Goal: Check status: Check status

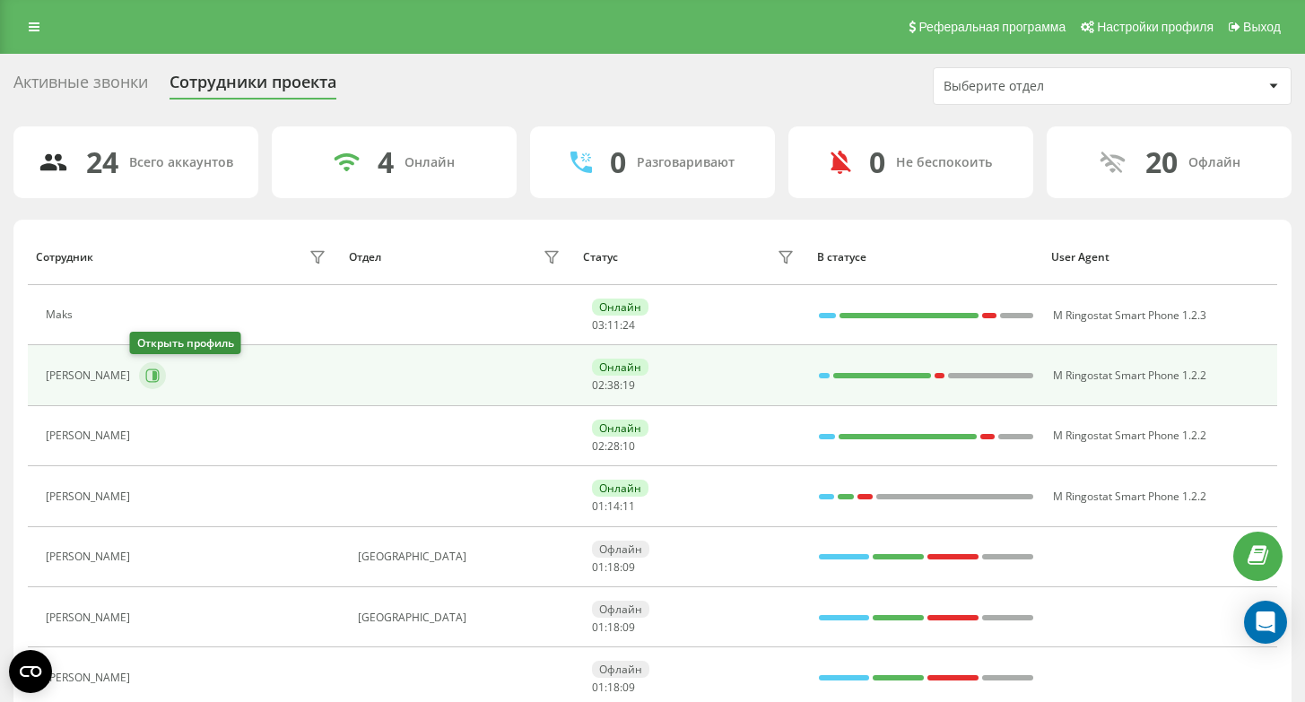
click at [139, 372] on button at bounding box center [152, 375] width 27 height 27
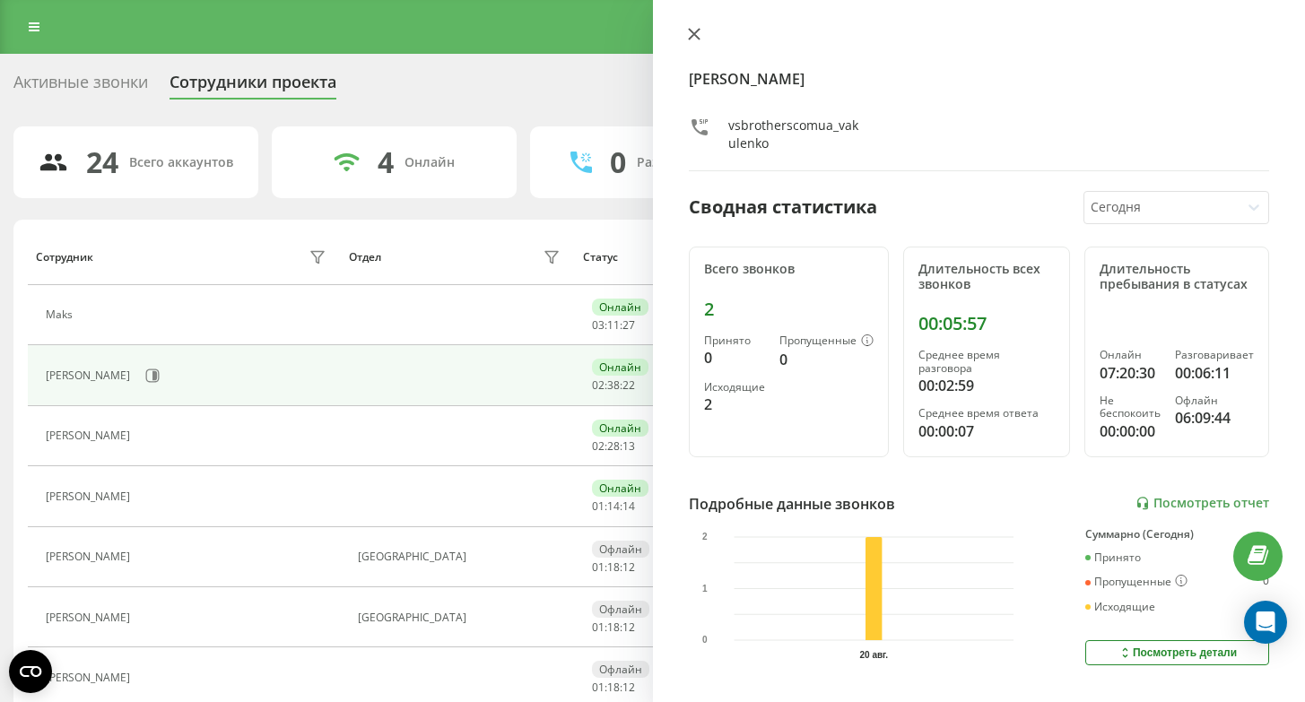
click at [696, 38] on icon at bounding box center [694, 34] width 13 height 13
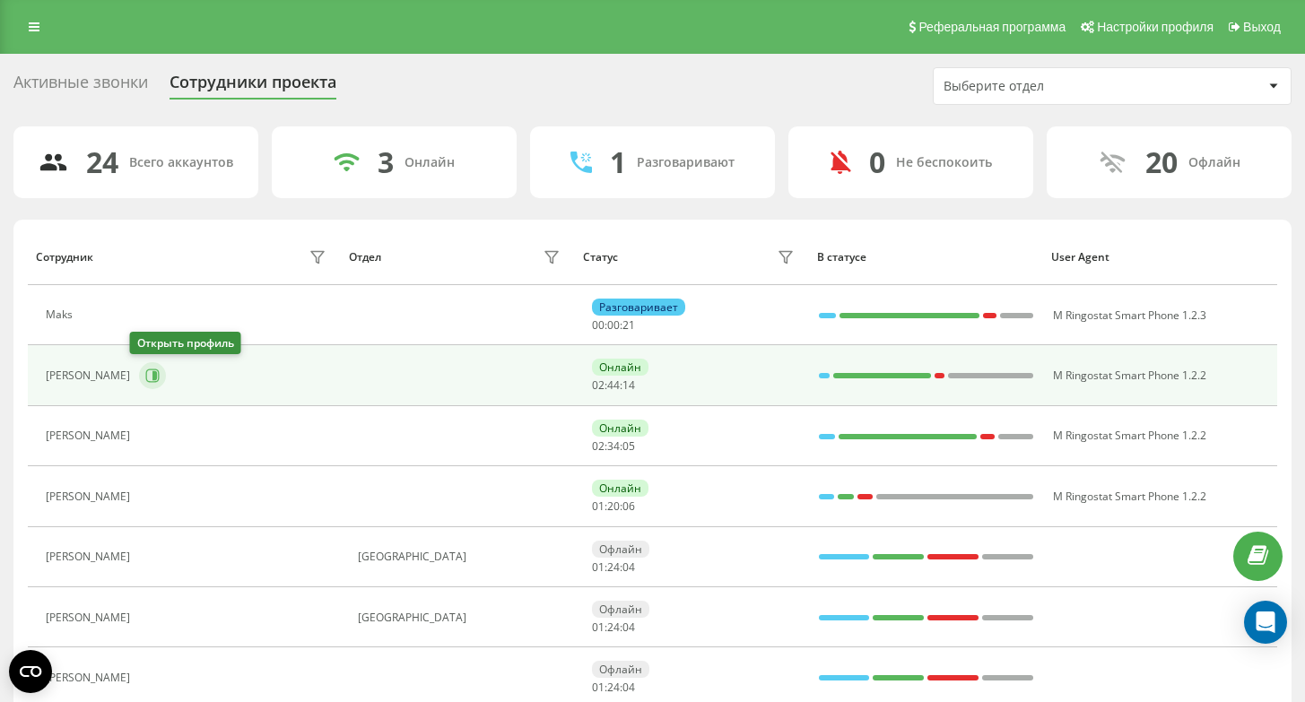
click at [145, 378] on icon at bounding box center [152, 376] width 14 height 14
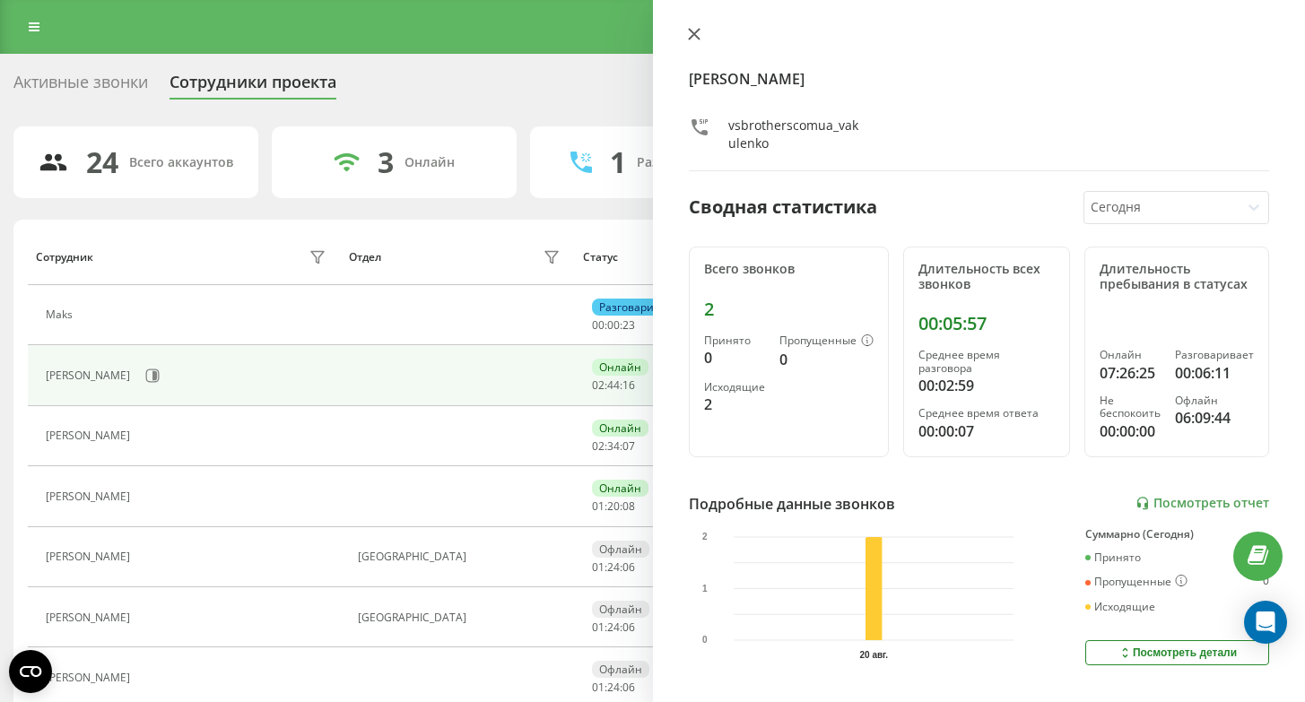
click at [694, 40] on icon at bounding box center [694, 34] width 13 height 13
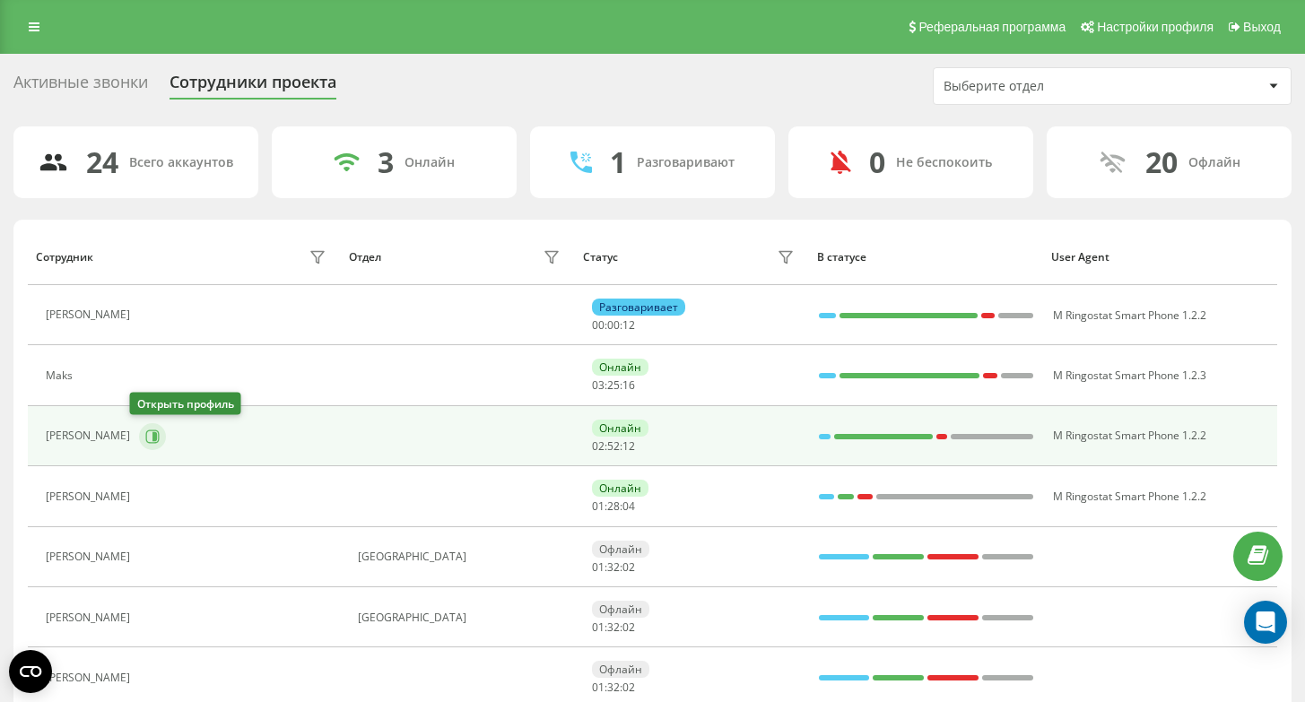
click at [152, 432] on icon at bounding box center [154, 435] width 4 height 9
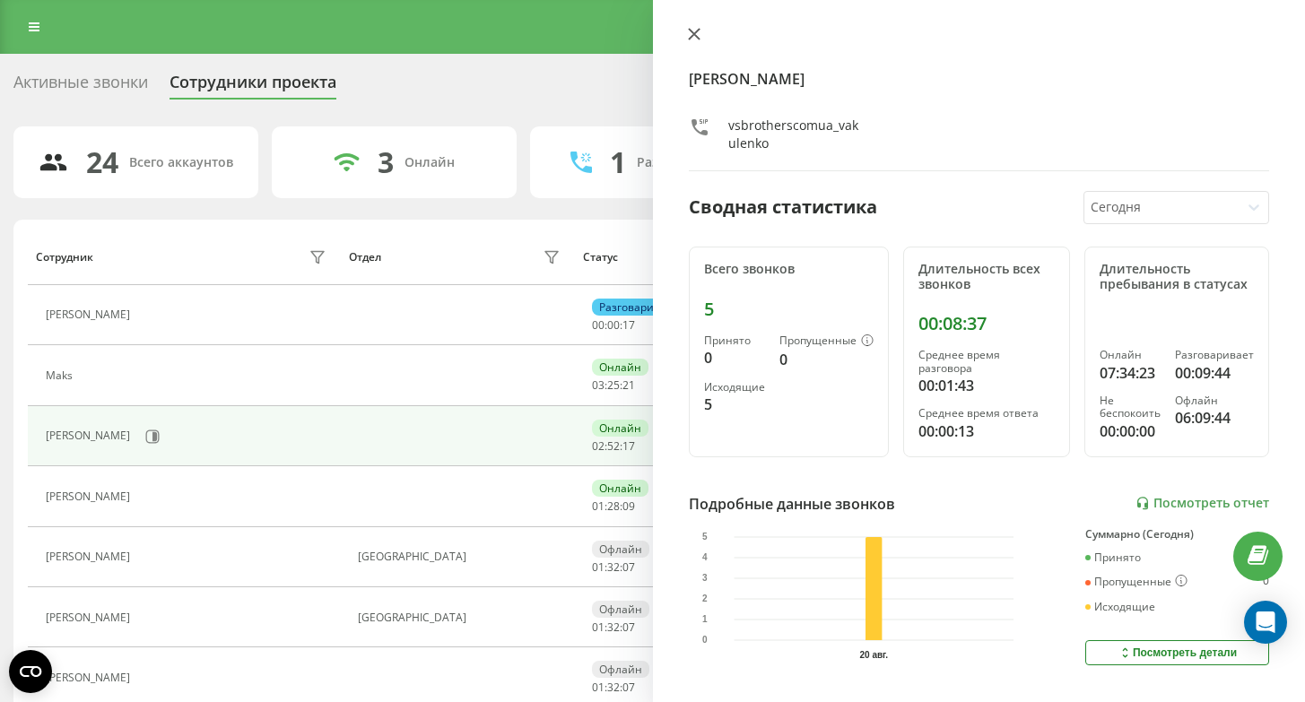
click at [700, 36] on icon at bounding box center [694, 34] width 13 height 13
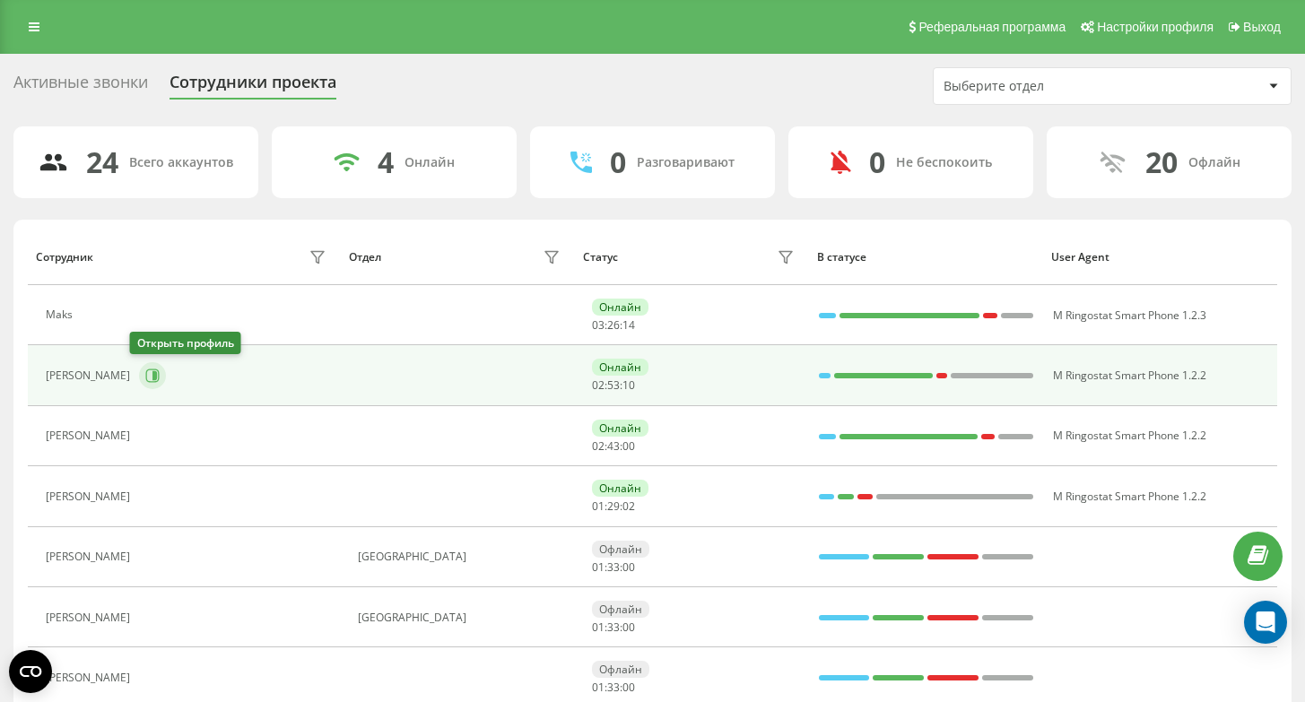
click at [149, 369] on icon at bounding box center [152, 376] width 14 height 14
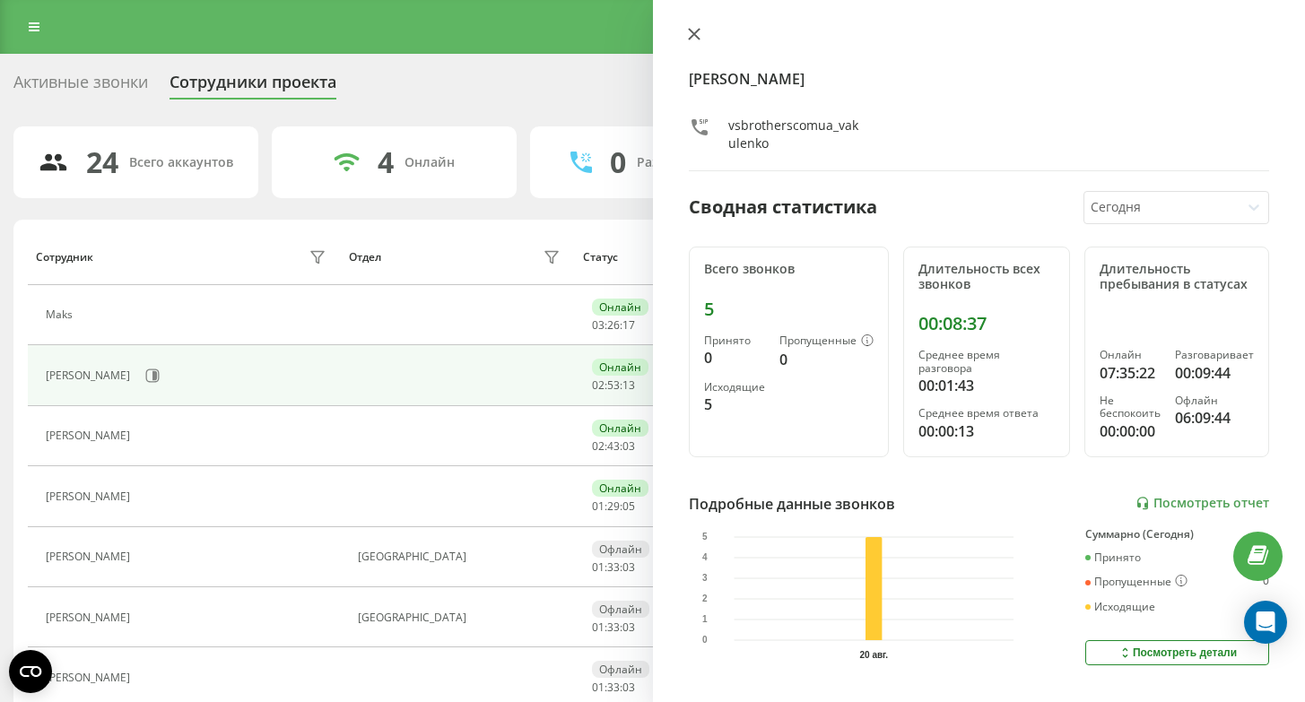
click at [701, 34] on button at bounding box center [694, 35] width 23 height 17
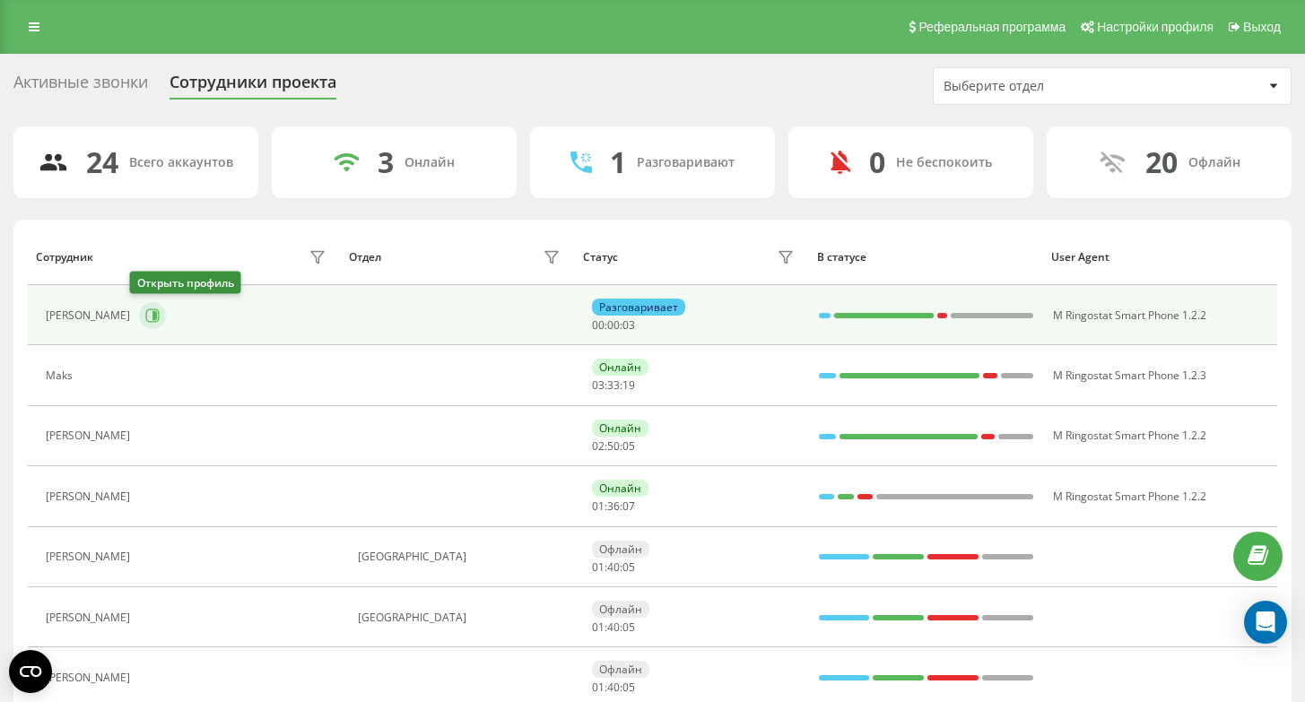
click at [152, 313] on icon at bounding box center [154, 315] width 4 height 9
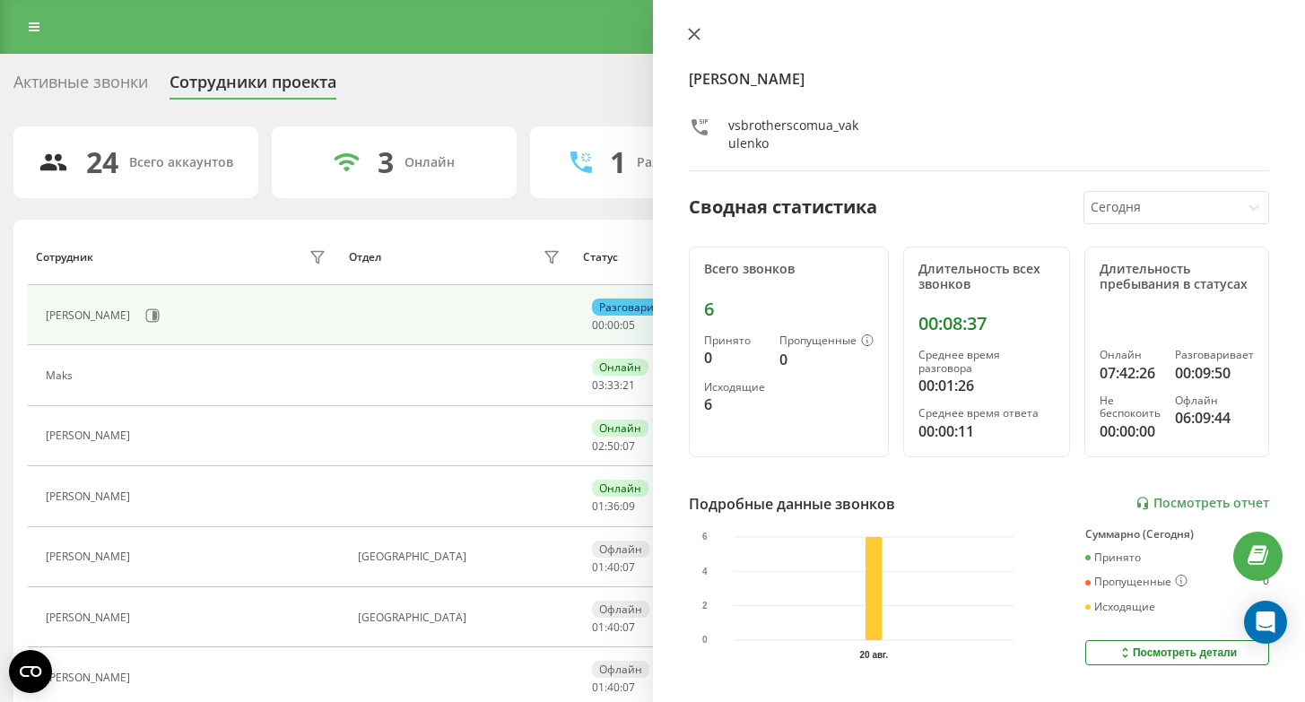
click at [694, 36] on icon at bounding box center [693, 34] width 11 height 11
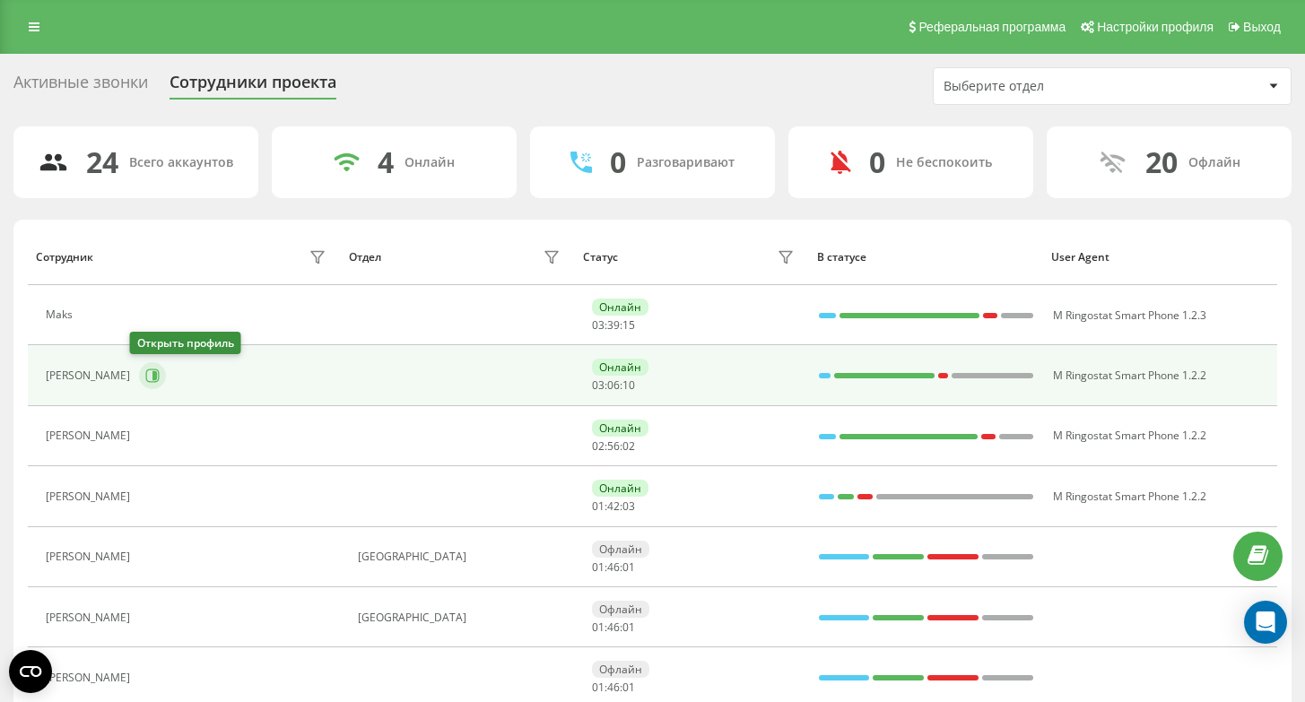
click at [152, 372] on icon at bounding box center [154, 375] width 4 height 9
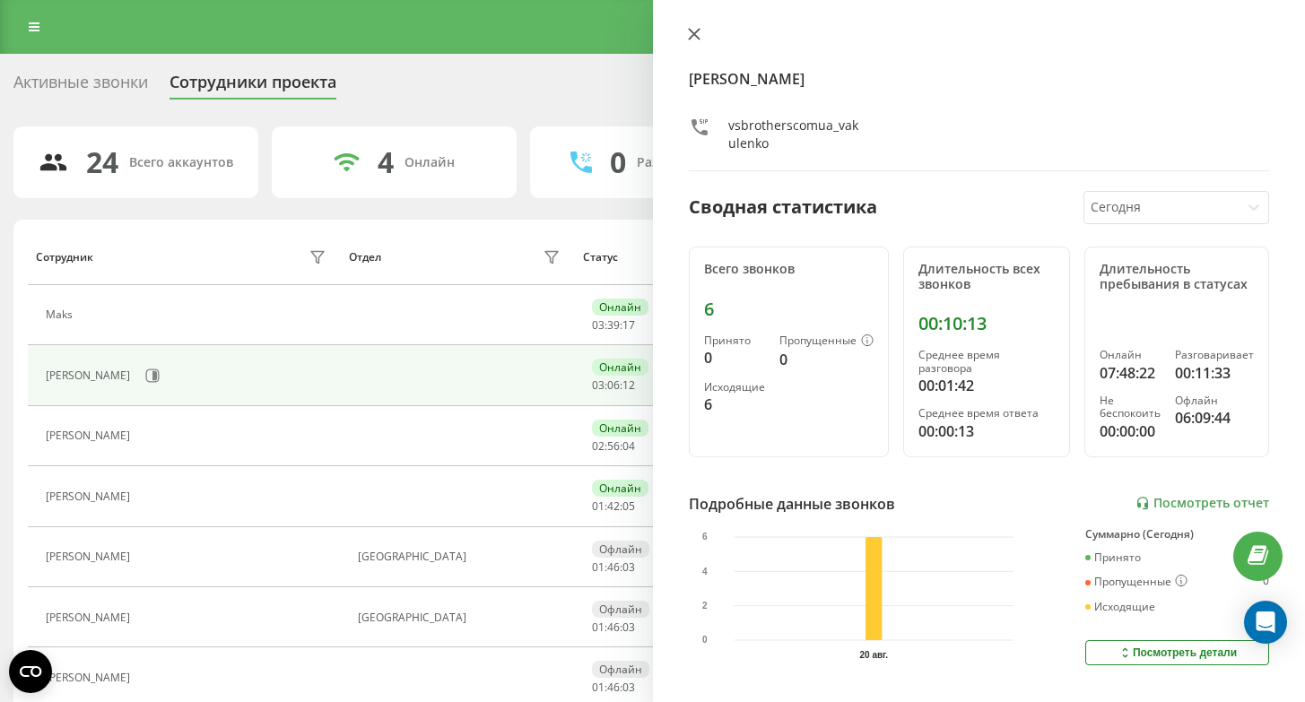
click at [695, 32] on icon at bounding box center [693, 34] width 11 height 11
